Goal: Information Seeking & Learning: Check status

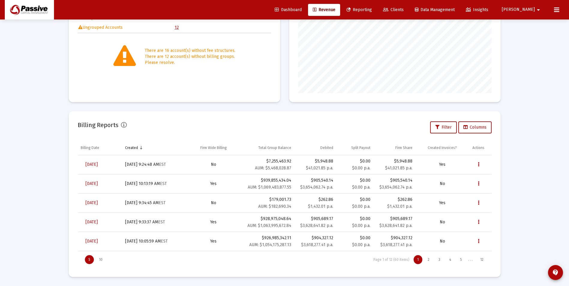
scroll to position [120, 193]
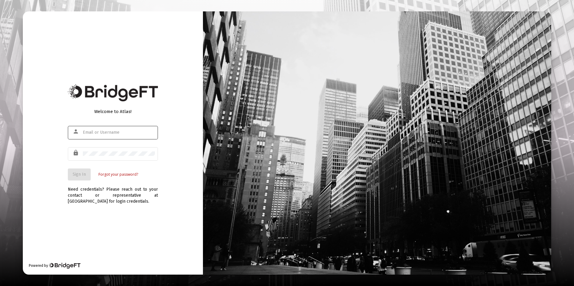
click at [94, 138] on div at bounding box center [119, 132] width 72 height 15
type input "[EMAIL_ADDRESS][DOMAIN_NAME]"
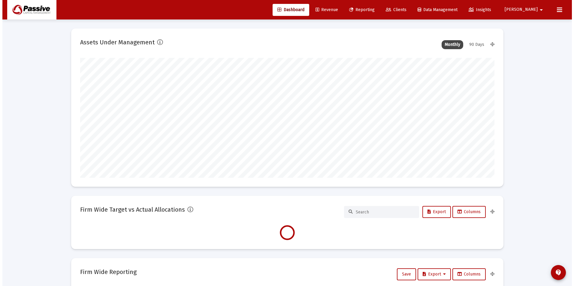
scroll to position [120, 414]
click at [372, 10] on span "Reporting" at bounding box center [358, 9] width 25 height 5
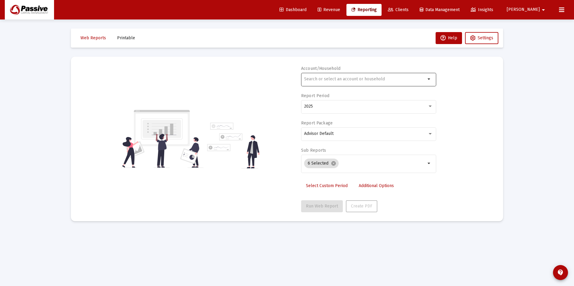
click at [378, 76] on div at bounding box center [364, 79] width 121 height 15
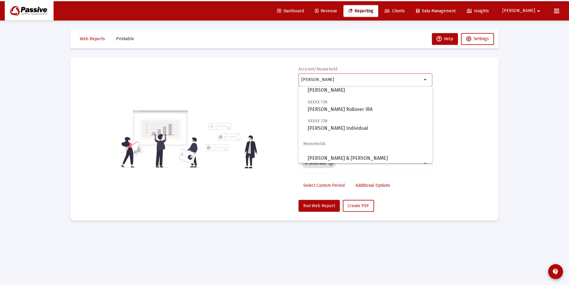
scroll to position [101, 0]
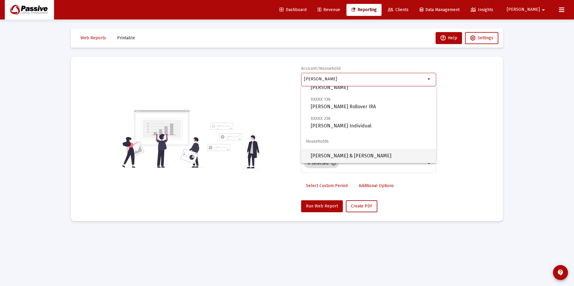
click at [373, 153] on span "[PERSON_NAME] & [PERSON_NAME]" at bounding box center [370, 156] width 121 height 14
type input "[PERSON_NAME] & [PERSON_NAME]"
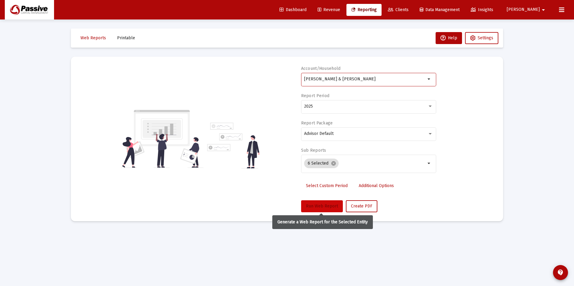
click at [318, 205] on span "Run Web Report" at bounding box center [322, 206] width 32 height 5
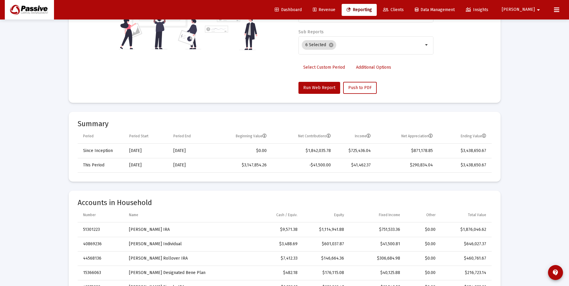
scroll to position [120, 0]
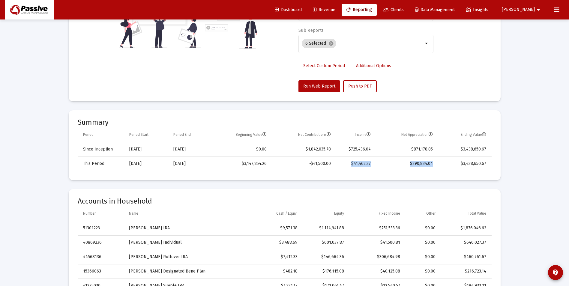
drag, startPoint x: 433, startPoint y: 164, endPoint x: 353, endPoint y: 166, distance: 80.1
click at [353, 166] on tr "This Period [DATE] [DATE] $3,147,854.26 -$41,500.00 $41,462.37 $290,834.04 $3,4…" at bounding box center [285, 164] width 414 height 14
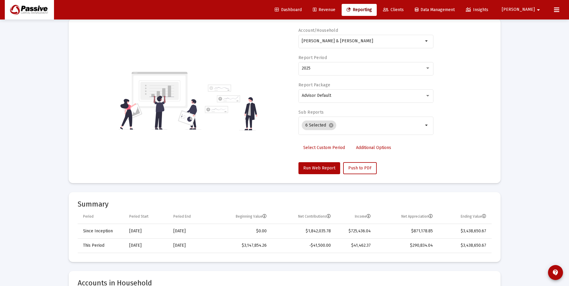
scroll to position [0, 0]
